Goal: Task Accomplishment & Management: Manage account settings

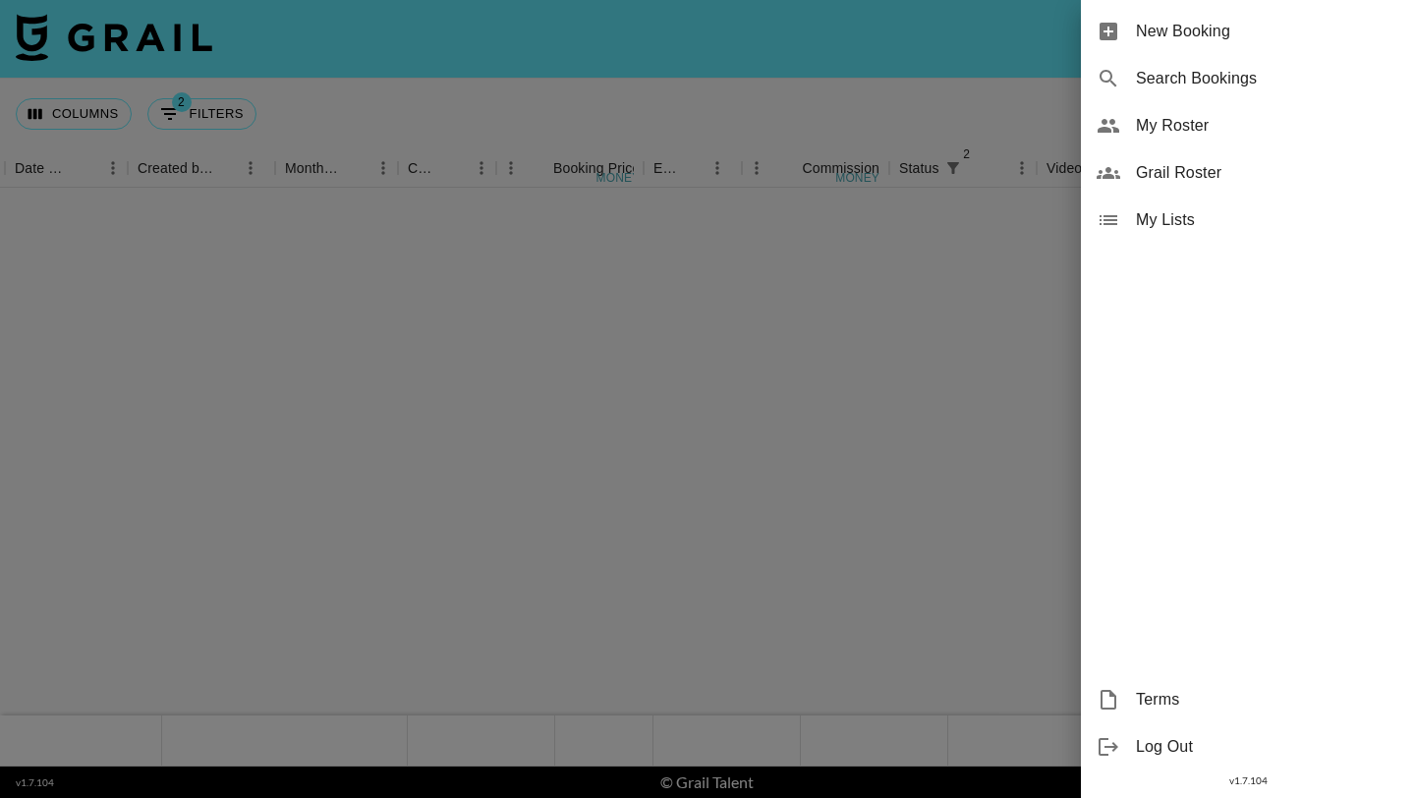
scroll to position [1510, 1091]
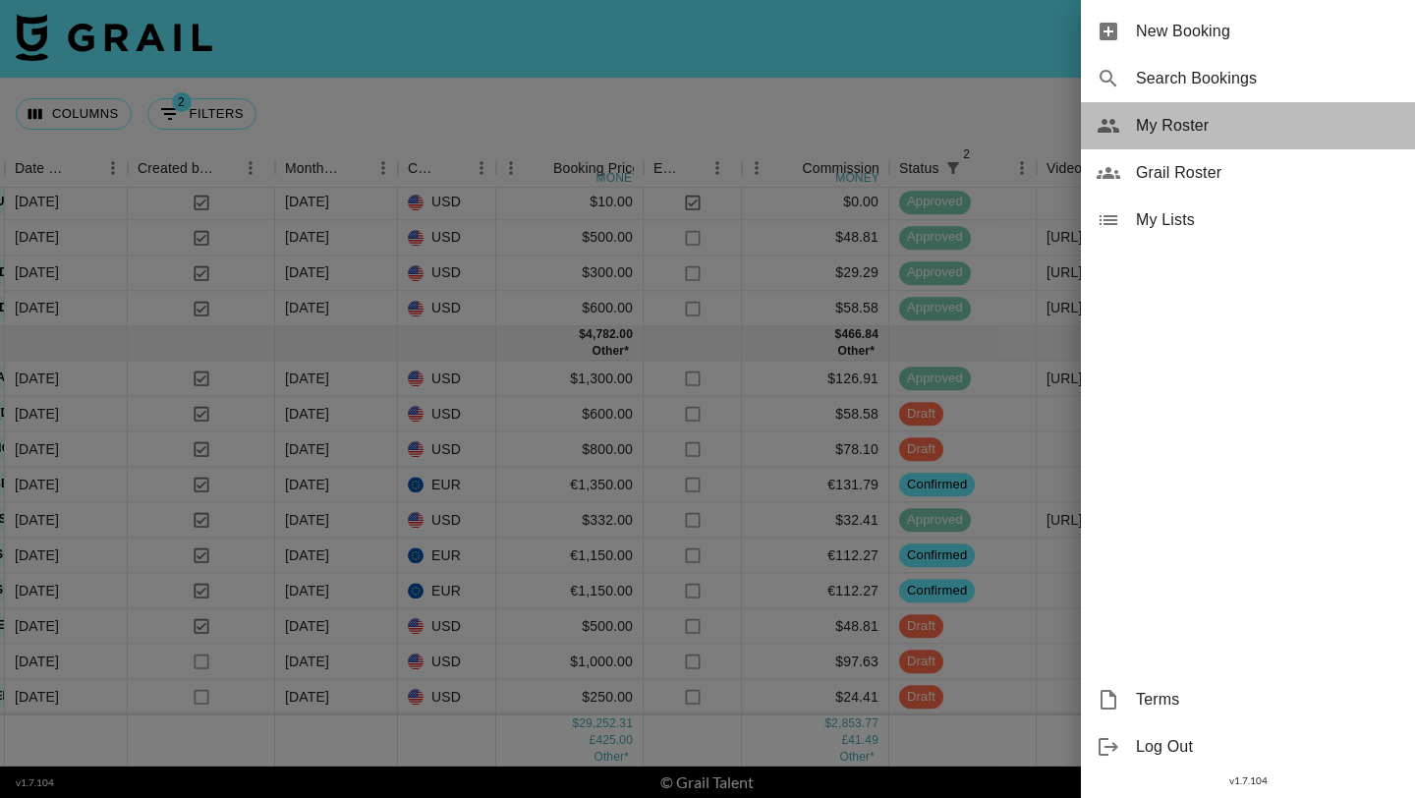
click at [1198, 123] on span "My Roster" at bounding box center [1267, 126] width 263 height 24
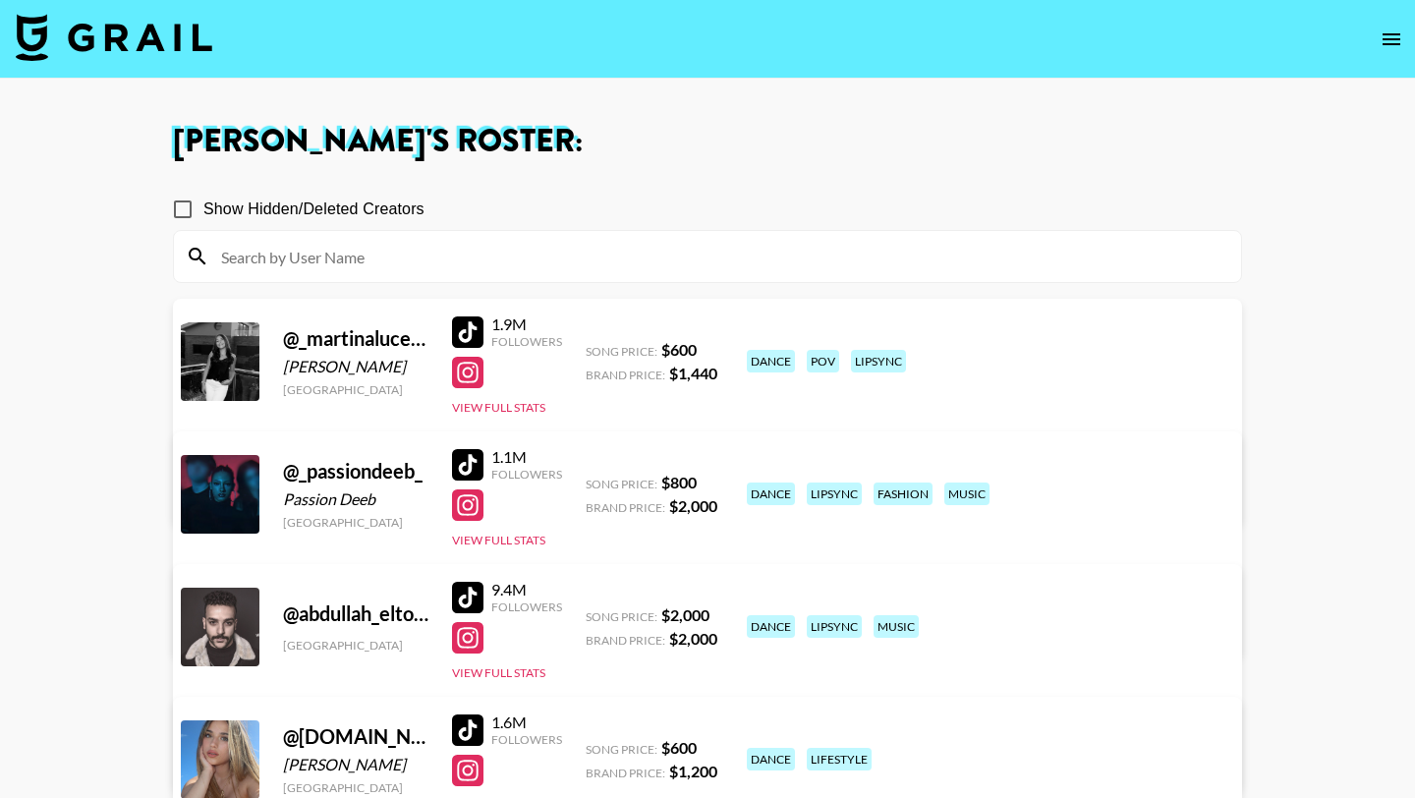
click at [614, 247] on input at bounding box center [719, 256] width 1020 height 31
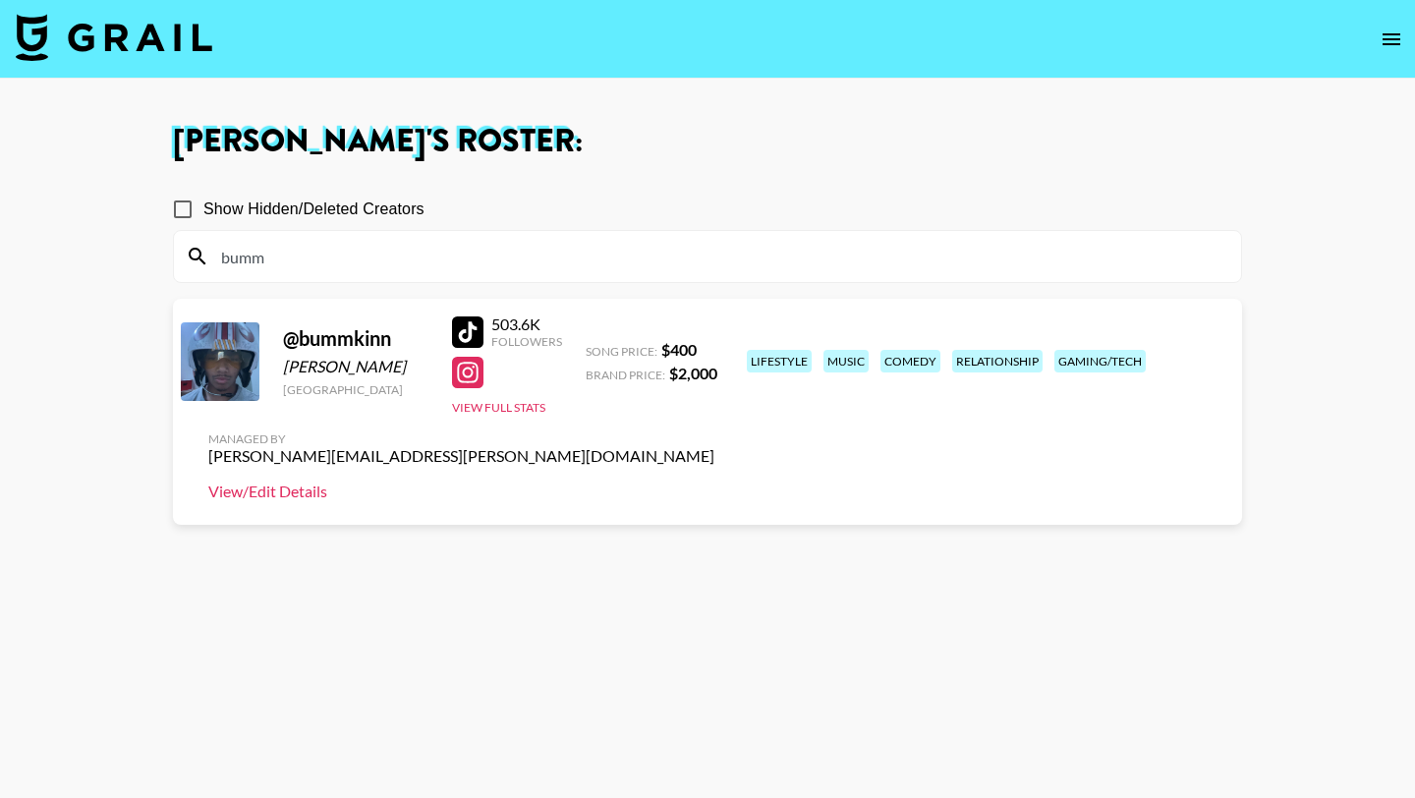
type input "bumm"
click at [714, 482] on link "View/Edit Details" at bounding box center [461, 492] width 506 height 20
click at [437, 262] on input "bumm" at bounding box center [719, 256] width 1020 height 31
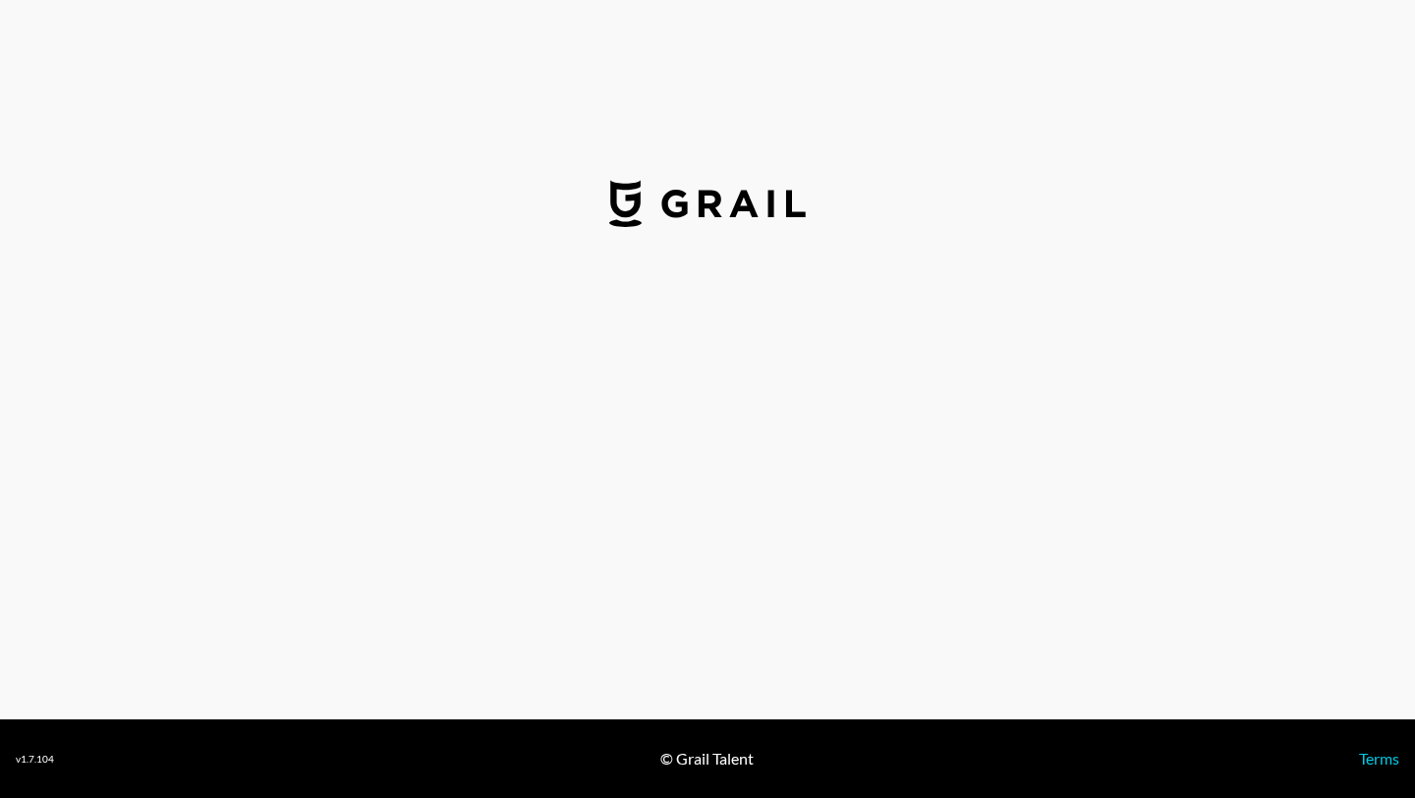
select select "USD"
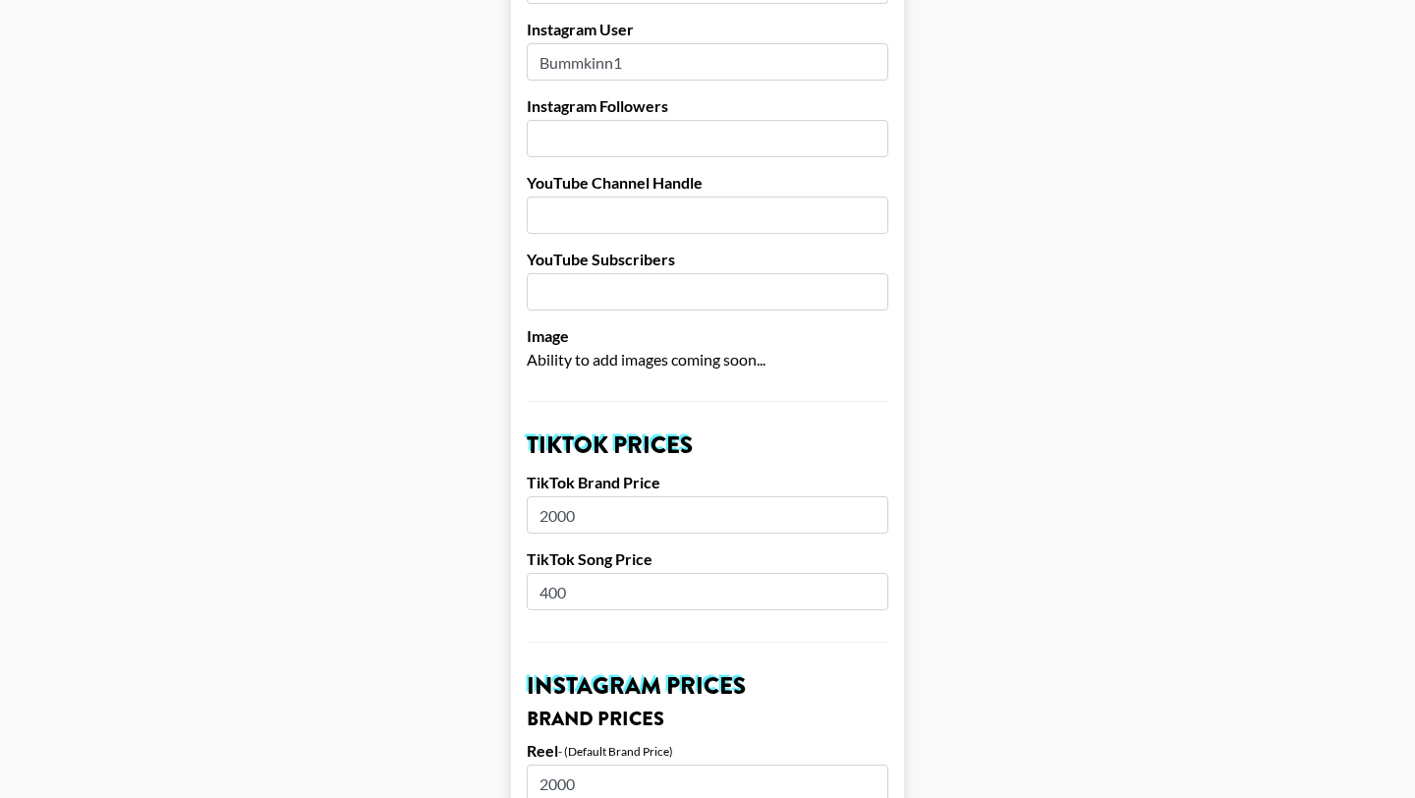
scroll to position [325, 0]
click at [546, 495] on input "2000" at bounding box center [708, 513] width 362 height 37
type input "4000"
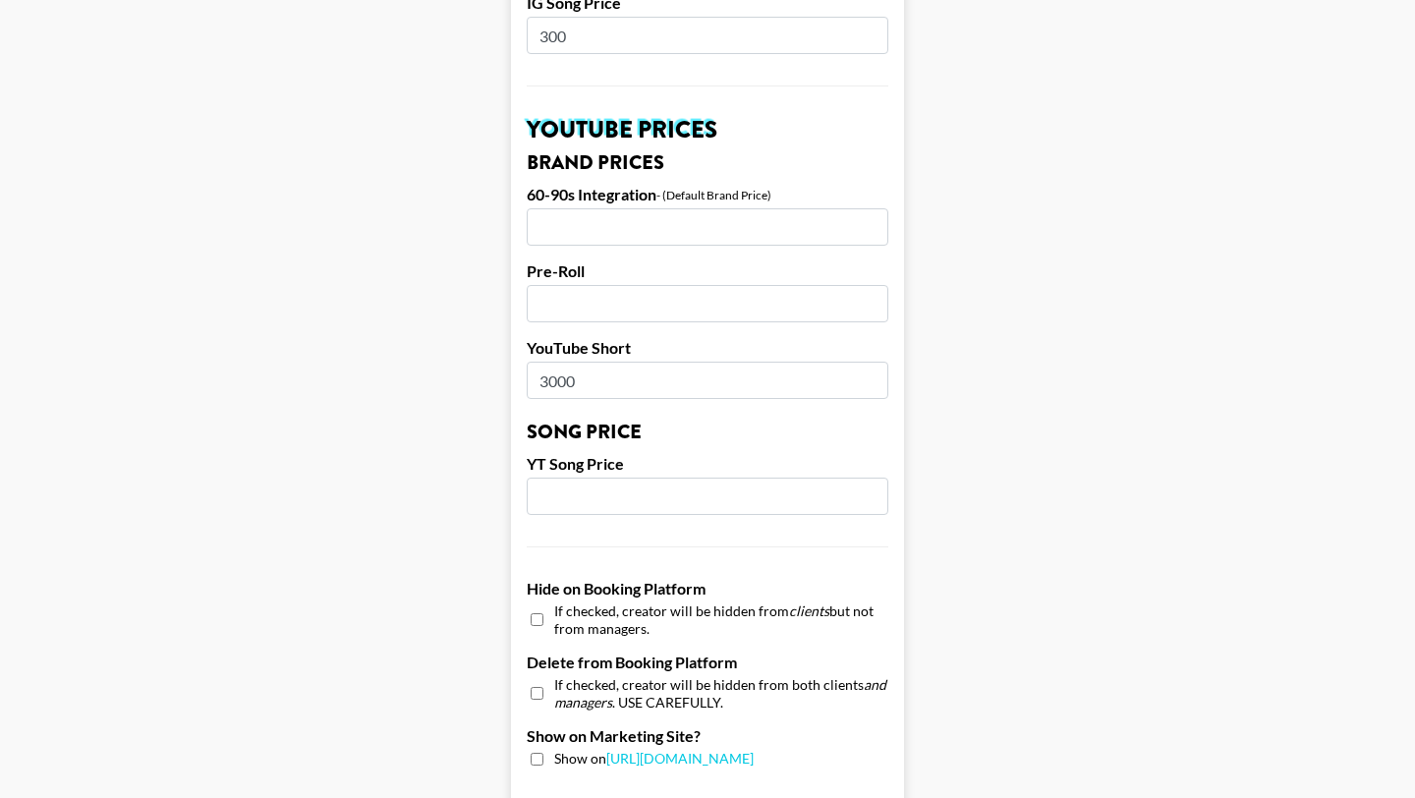
scroll to position [1868, 0]
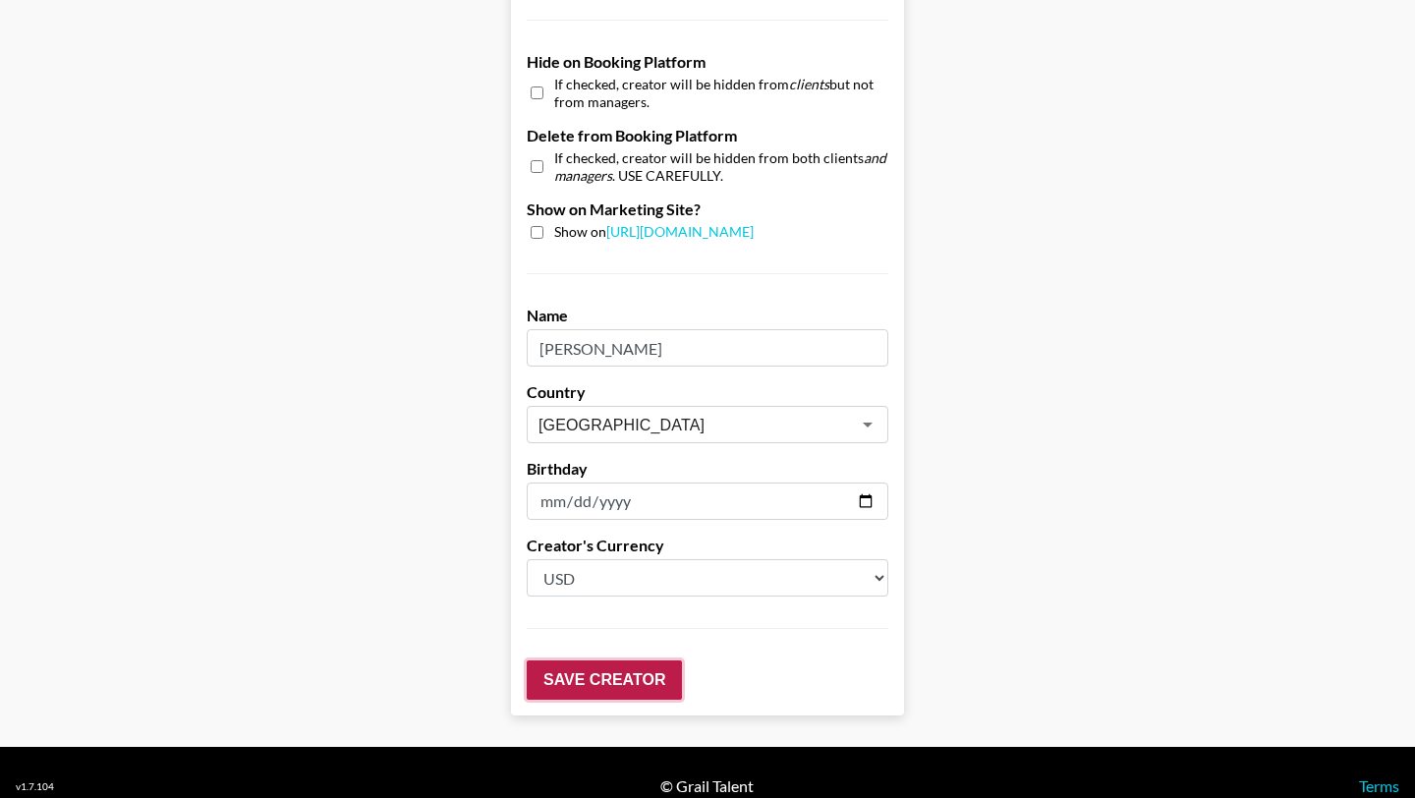
click at [616, 660] on input "Save Creator" at bounding box center [604, 679] width 155 height 39
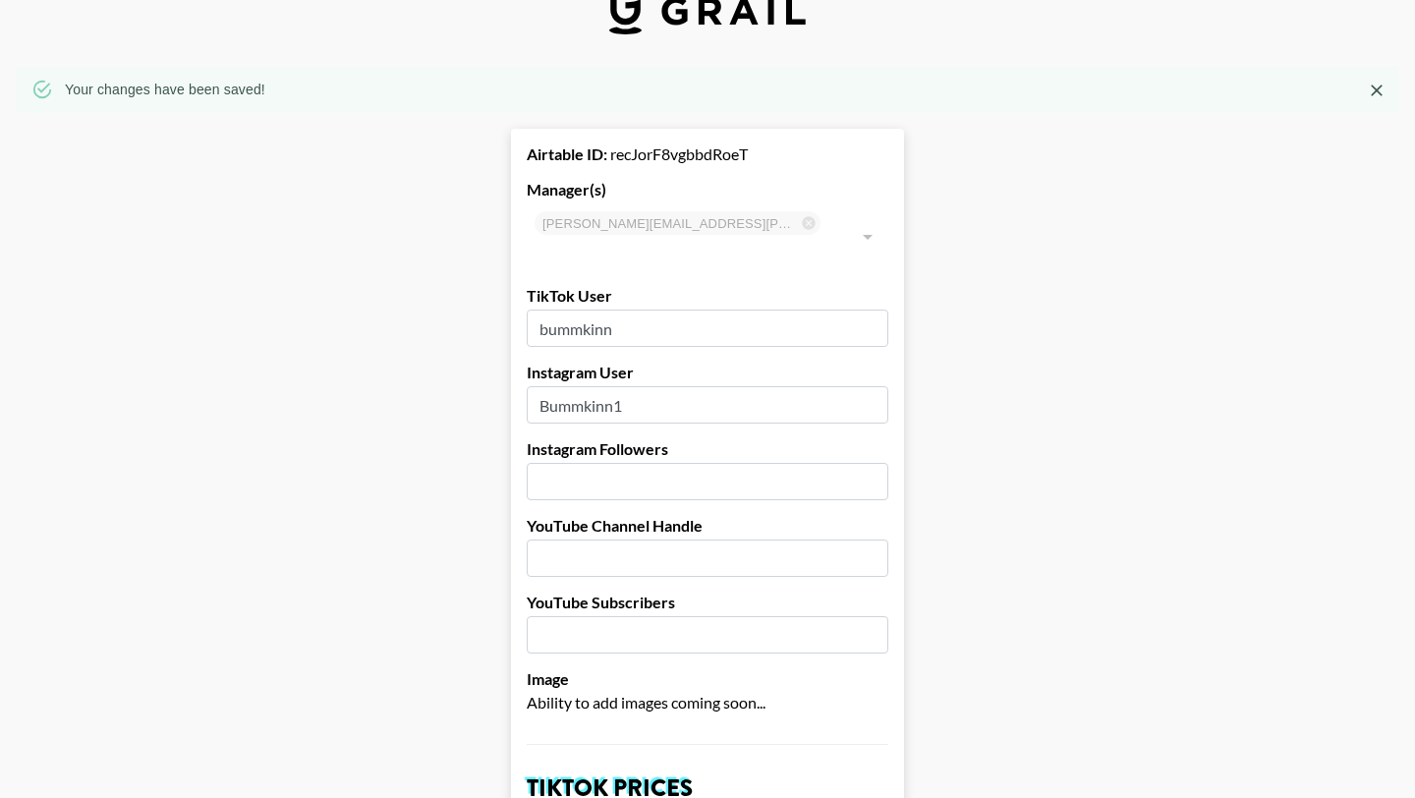
scroll to position [0, 0]
